Goal: Find specific page/section: Find specific page/section

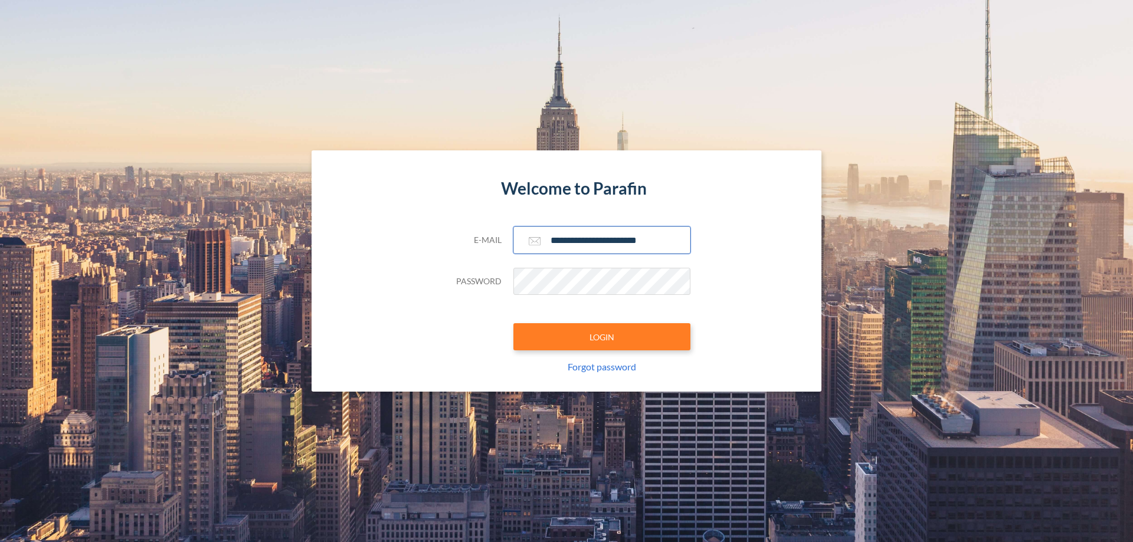
type input "**********"
click at [602, 337] on button "LOGIN" at bounding box center [601, 336] width 177 height 27
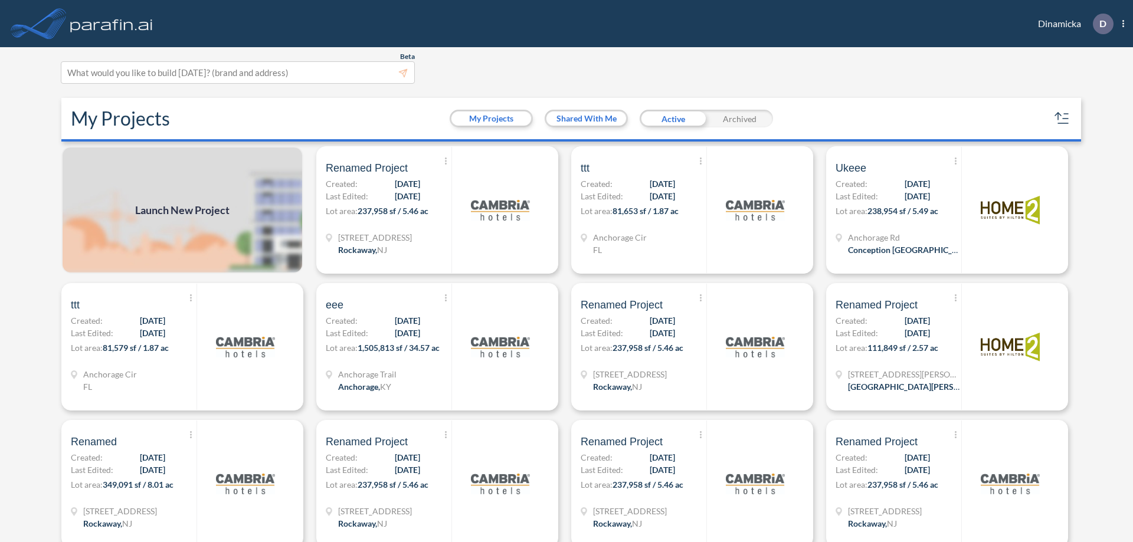
scroll to position [3, 0]
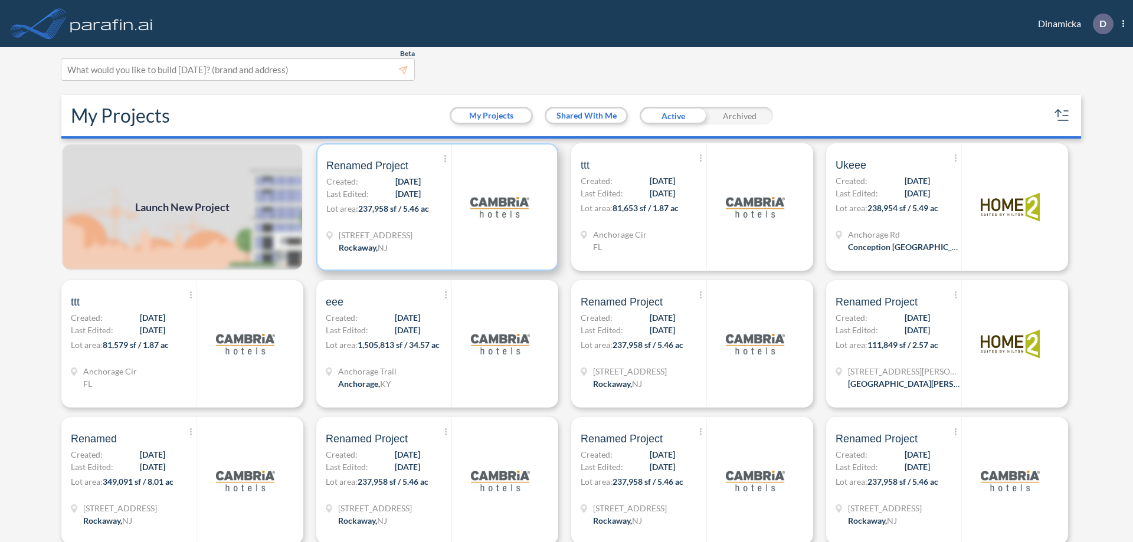
click at [435, 207] on p "Lot area: 237,958 sf / 5.46 ac" at bounding box center [388, 210] width 125 height 17
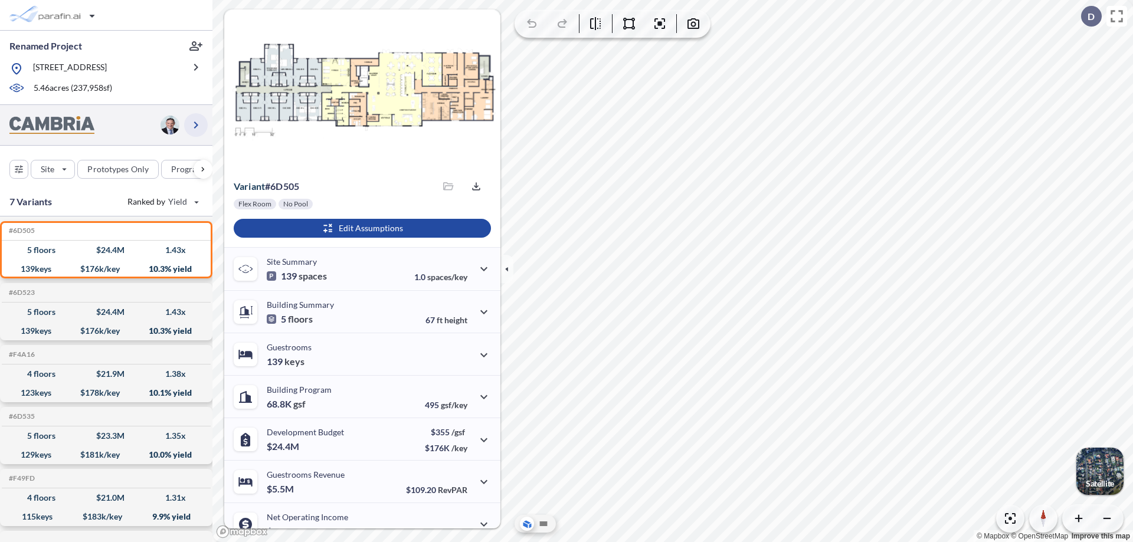
click at [196, 132] on icon "button" at bounding box center [196, 125] width 14 height 14
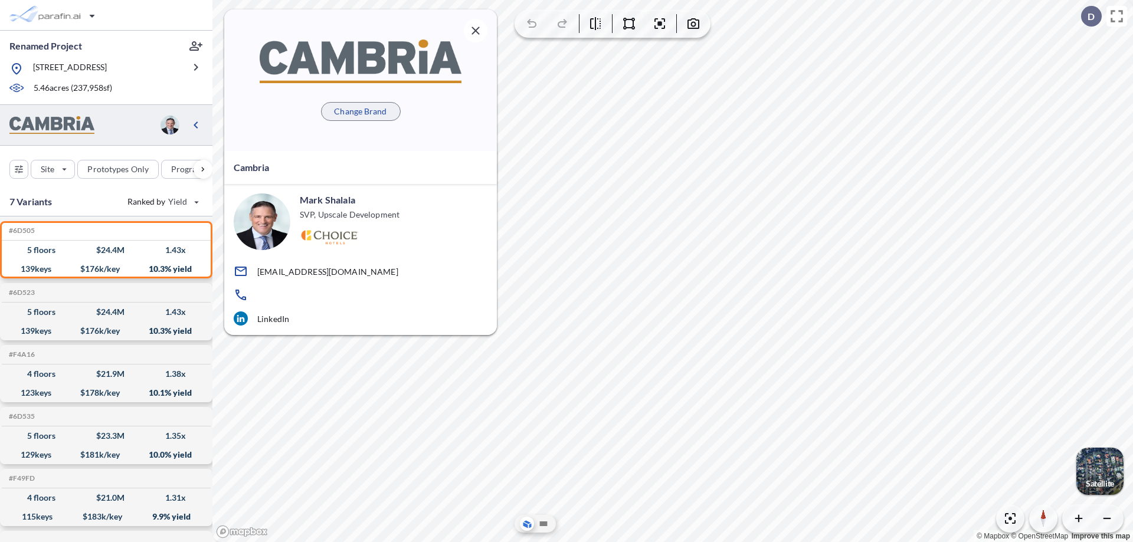
click at [361, 111] on p "Change Brand" at bounding box center [360, 112] width 53 height 12
